Goal: Information Seeking & Learning: Learn about a topic

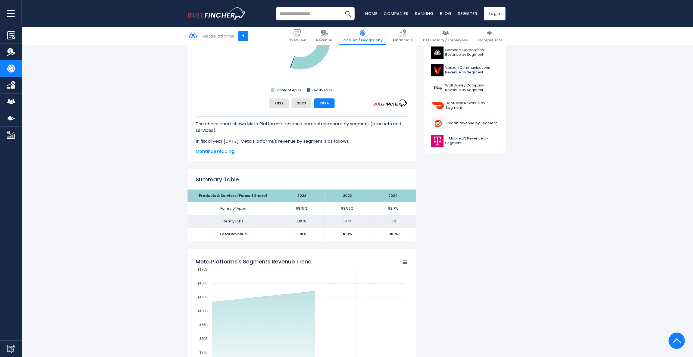
scroll to position [217, 0]
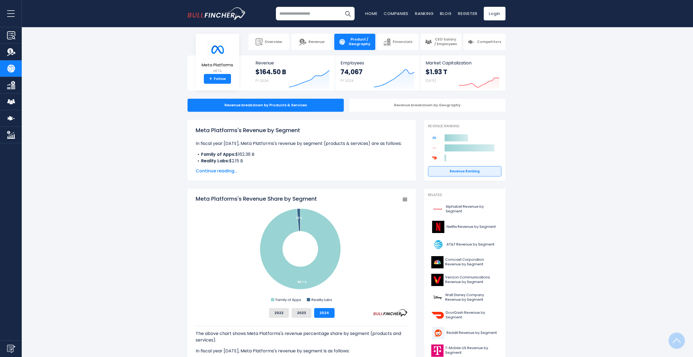
scroll to position [0, 0]
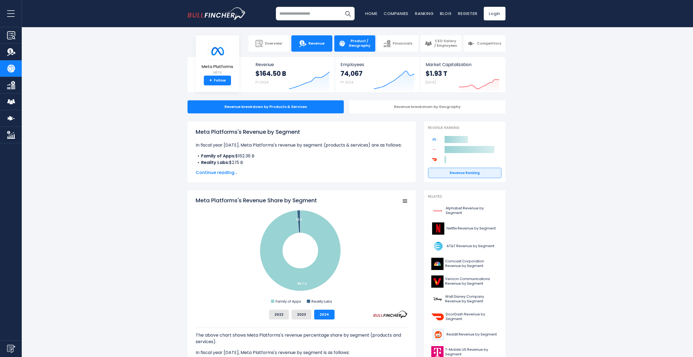
click at [319, 41] on span "Revenue" at bounding box center [316, 43] width 16 height 5
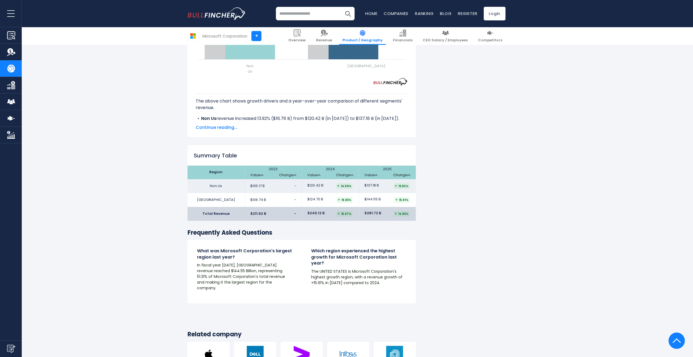
scroll to position [733, 0]
